Goal: Task Accomplishment & Management: Use online tool/utility

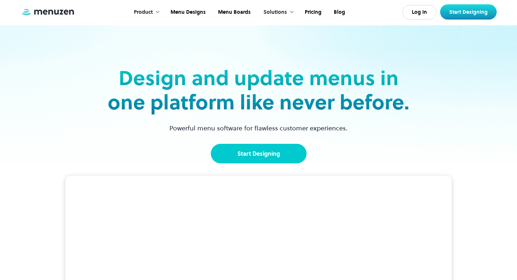
click at [282, 159] on link "Start Designing" at bounding box center [259, 154] width 96 height 20
click at [232, 154] on link "Start Designing" at bounding box center [259, 154] width 96 height 20
